Goal: Task Accomplishment & Management: Use online tool/utility

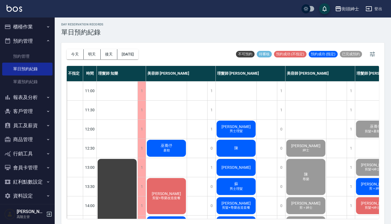
scroll to position [151, 48]
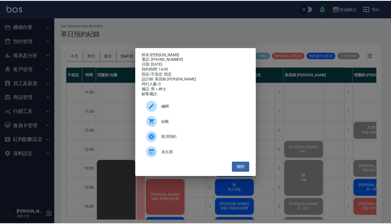
scroll to position [44, 0]
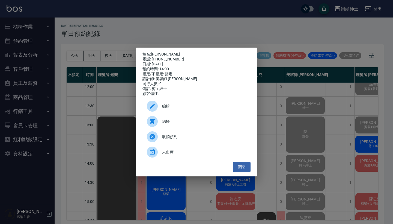
click at [206, 52] on p "姓名: 阿傑" at bounding box center [197, 54] width 108 height 5
click at [208, 38] on div "姓名: 阿傑 電話: 0983693506 日期: 2025/09/20 預約時間: 14:00 指定/不指定: 指定 設計師: 美容師 小戴 同行人數: 0…" at bounding box center [196, 112] width 393 height 224
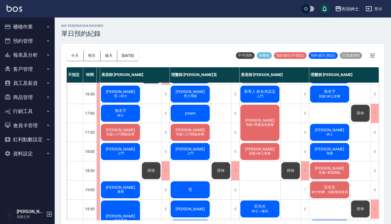
scroll to position [207, 48]
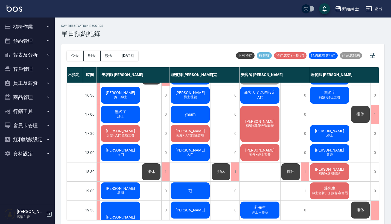
click at [262, 95] on span "新客人 姓名未設定" at bounding box center [260, 92] width 34 height 5
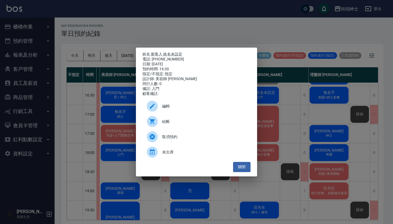
click at [295, 124] on div "姓名: 新客人 姓名未設定 電話: 0958503525 日期: 2025/09/20 預約時間: 16:30 指定/不指定: 指定 設計師: 美容師 小戴 …" at bounding box center [196, 112] width 393 height 224
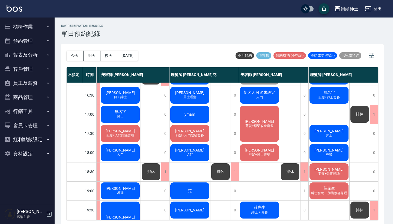
scroll to position [207, 46]
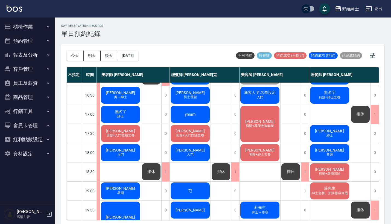
click at [269, 95] on span "新客人 姓名未設定" at bounding box center [260, 92] width 34 height 5
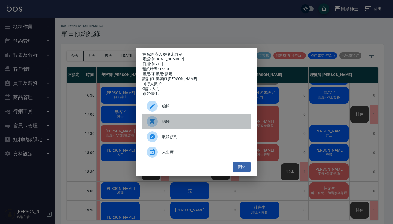
click at [210, 124] on span "結帳" at bounding box center [204, 122] width 84 height 6
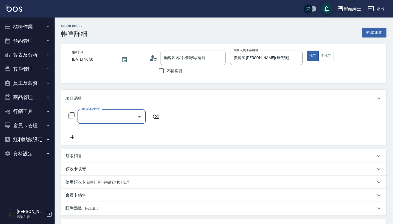
type input "新客人 姓名未設定/0958503525/null"
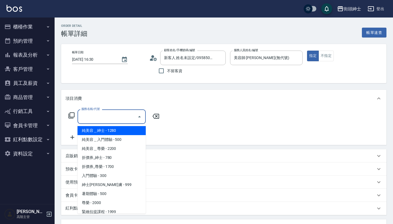
click at [116, 114] on input "服務名稱/代號" at bounding box center [107, 117] width 55 height 10
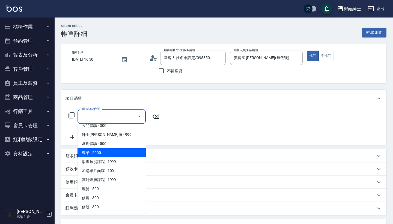
scroll to position [43, 0]
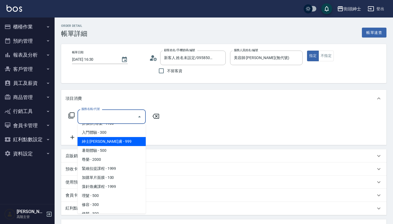
click at [123, 137] on span "入門體驗 - 300" at bounding box center [112, 132] width 68 height 9
type input "入門體驗"
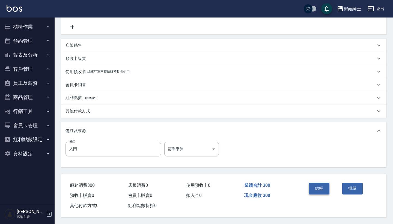
scroll to position [113, 0]
click at [318, 182] on button "結帳" at bounding box center [319, 187] width 20 height 11
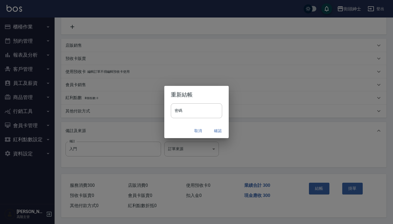
click at [220, 129] on button "確認" at bounding box center [217, 131] width 17 height 10
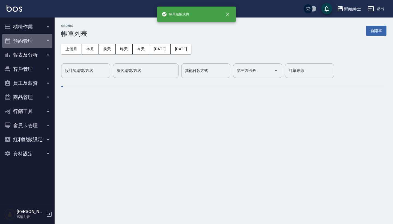
click at [39, 39] on button "預約管理" at bounding box center [27, 41] width 50 height 14
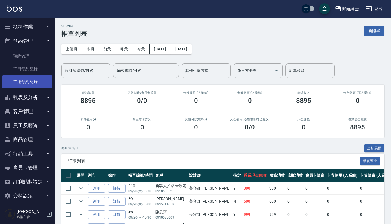
click at [39, 76] on link "單週預約紀錄" at bounding box center [27, 81] width 50 height 13
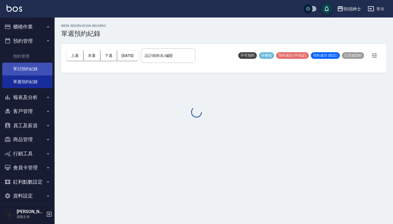
click at [39, 70] on link "單日預約紀錄" at bounding box center [27, 69] width 50 height 13
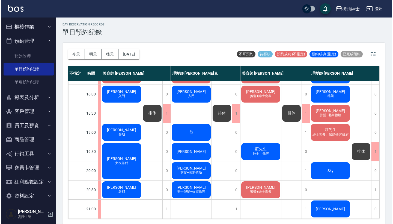
scroll to position [269, 49]
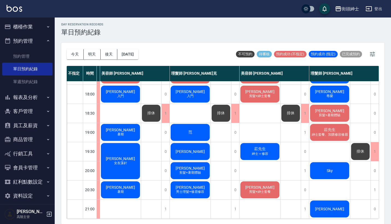
click at [256, 189] on span "剪髮+紳士套餐" at bounding box center [260, 191] width 24 height 5
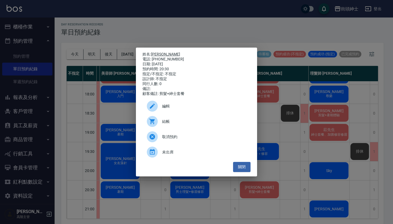
click at [156, 52] on link "[PERSON_NAME]" at bounding box center [165, 54] width 29 height 4
